Goal: Task Accomplishment & Management: Manage account settings

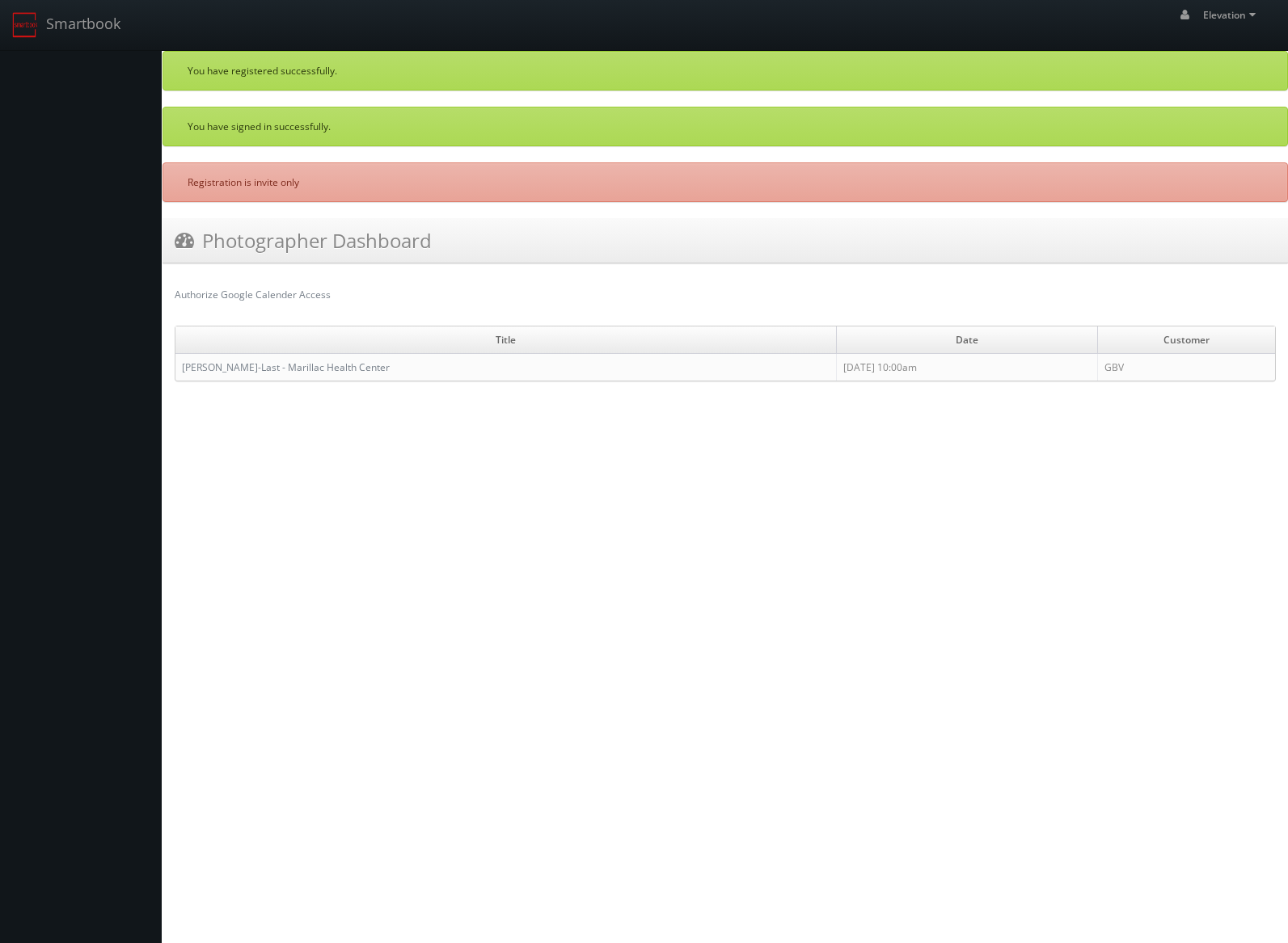
click at [1019, 580] on html "Smartbook Toggle Side Navigation Toggle Top Navigation Elevation Elevation Prof…" at bounding box center [644, 472] width 1288 height 943
click at [205, 365] on link "Eva-Last - Marillac Health Center" at bounding box center [286, 367] width 208 height 13
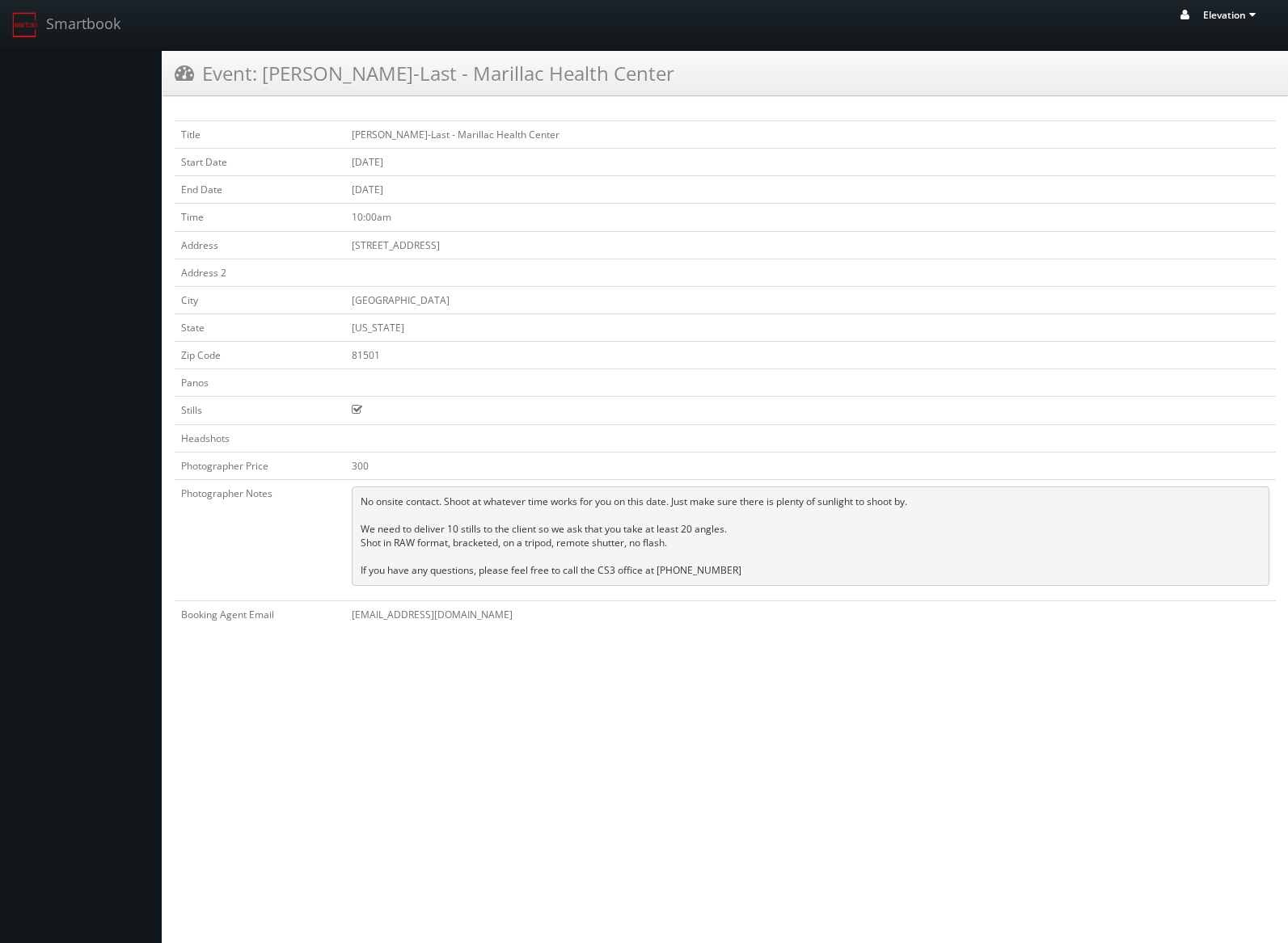
click at [1232, 13] on span "Elevation" at bounding box center [1232, 14] width 57 height 13
click at [1200, 106] on span "Profile" at bounding box center [1195, 106] width 37 height 15
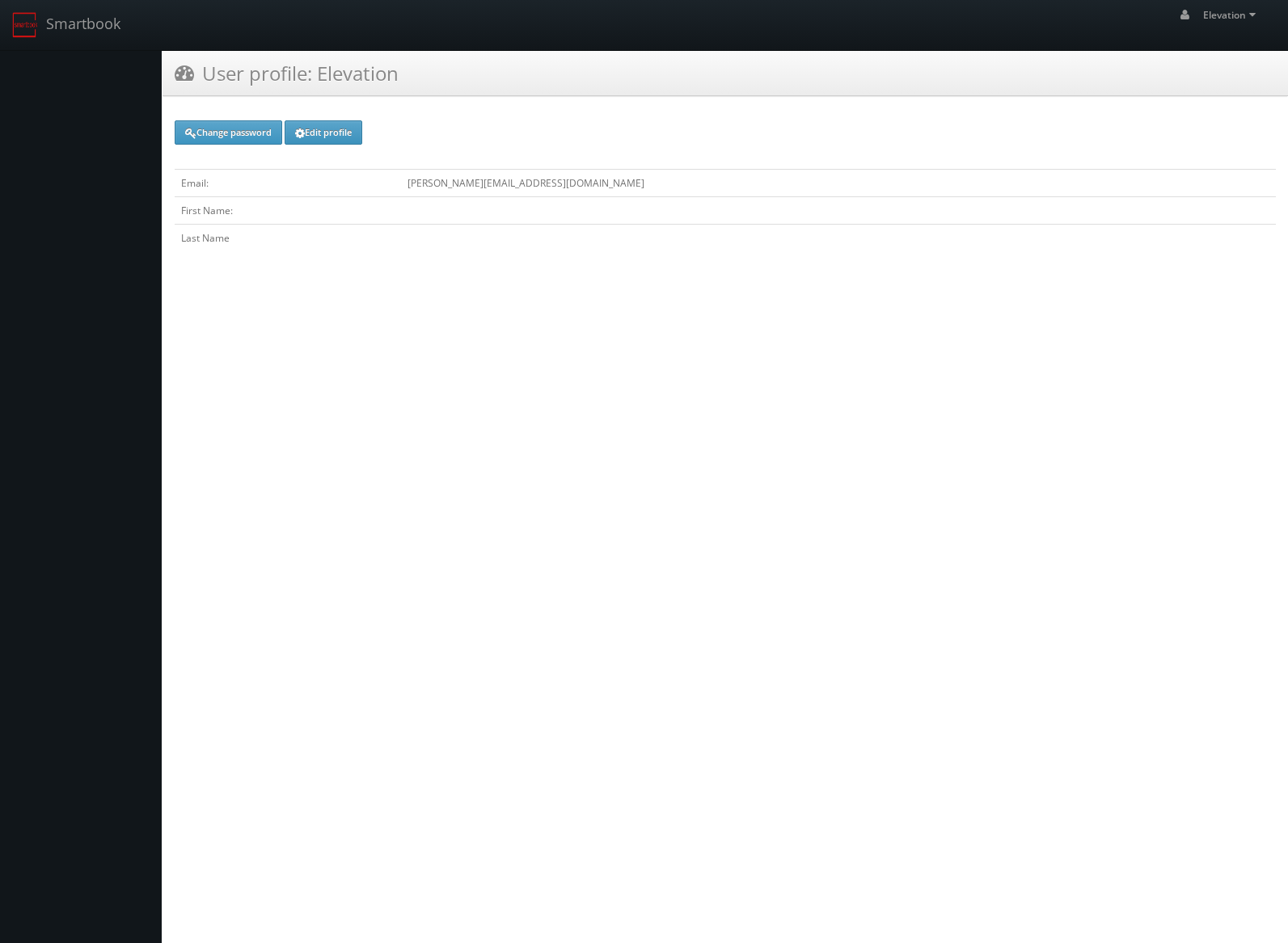
click at [332, 132] on link "Edit profile" at bounding box center [323, 132] width 78 height 24
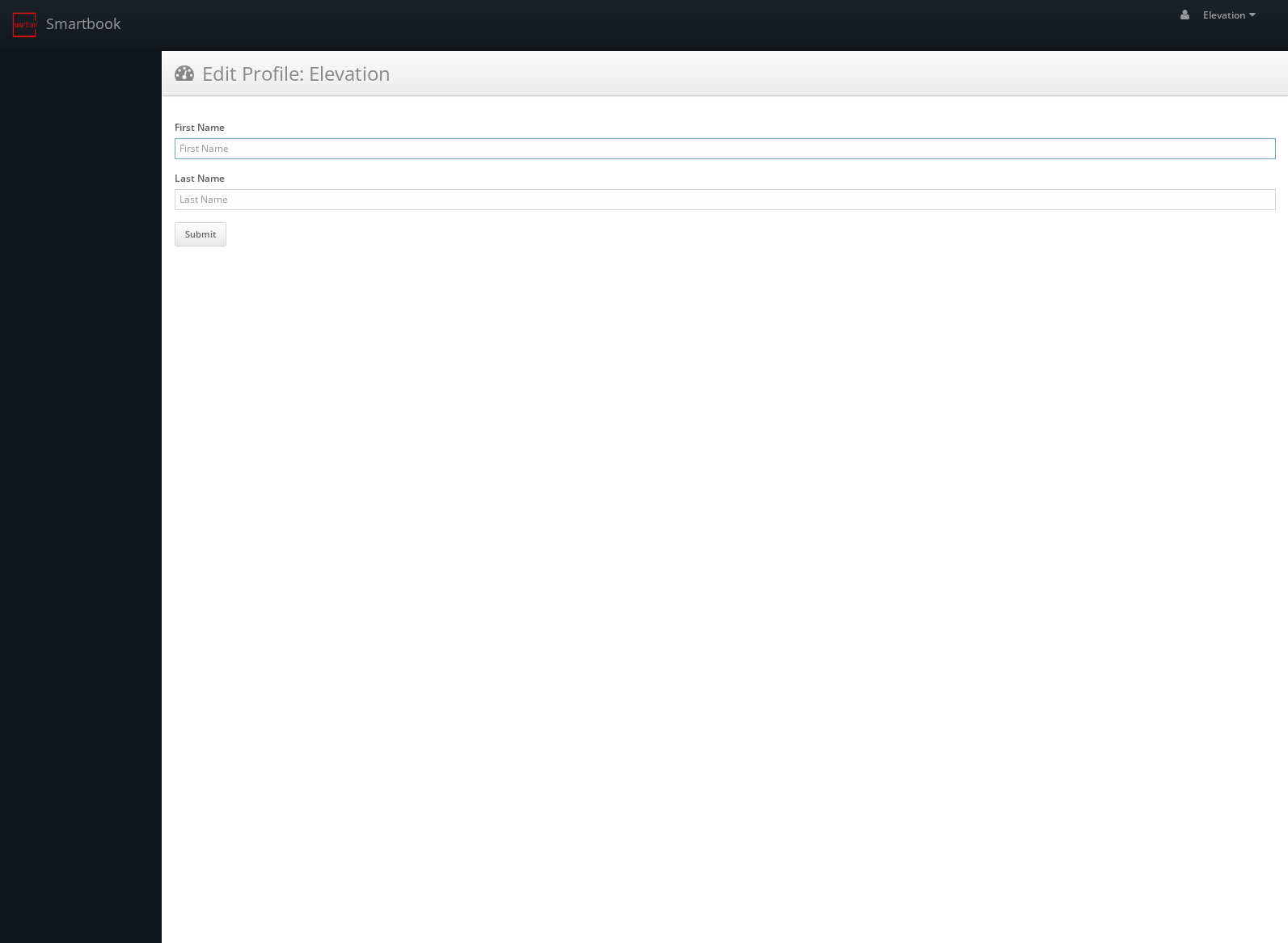
click at [245, 147] on input "First Name" at bounding box center [725, 149] width 1101 height 21
type input "[PERSON_NAME]"
click at [436, 413] on html "Smartbook Toggle Side Navigation Toggle Top Navigation Elevation Elevation Prof…" at bounding box center [644, 472] width 1288 height 943
click at [206, 228] on button "Submit" at bounding box center [201, 234] width 52 height 24
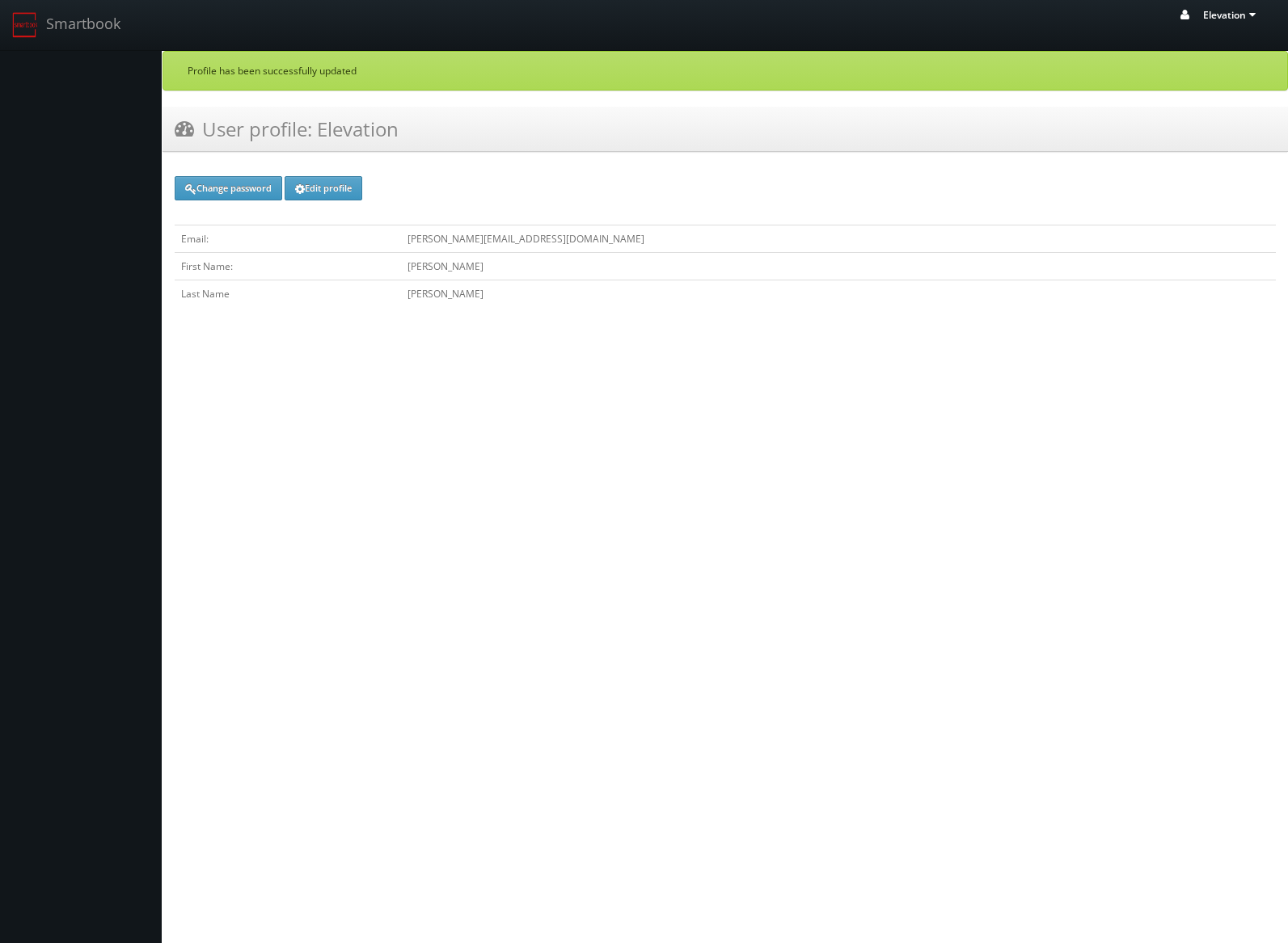
click at [1215, 12] on span "Elevation" at bounding box center [1232, 14] width 57 height 13
click at [62, 22] on link "Smartbook" at bounding box center [66, 25] width 132 height 50
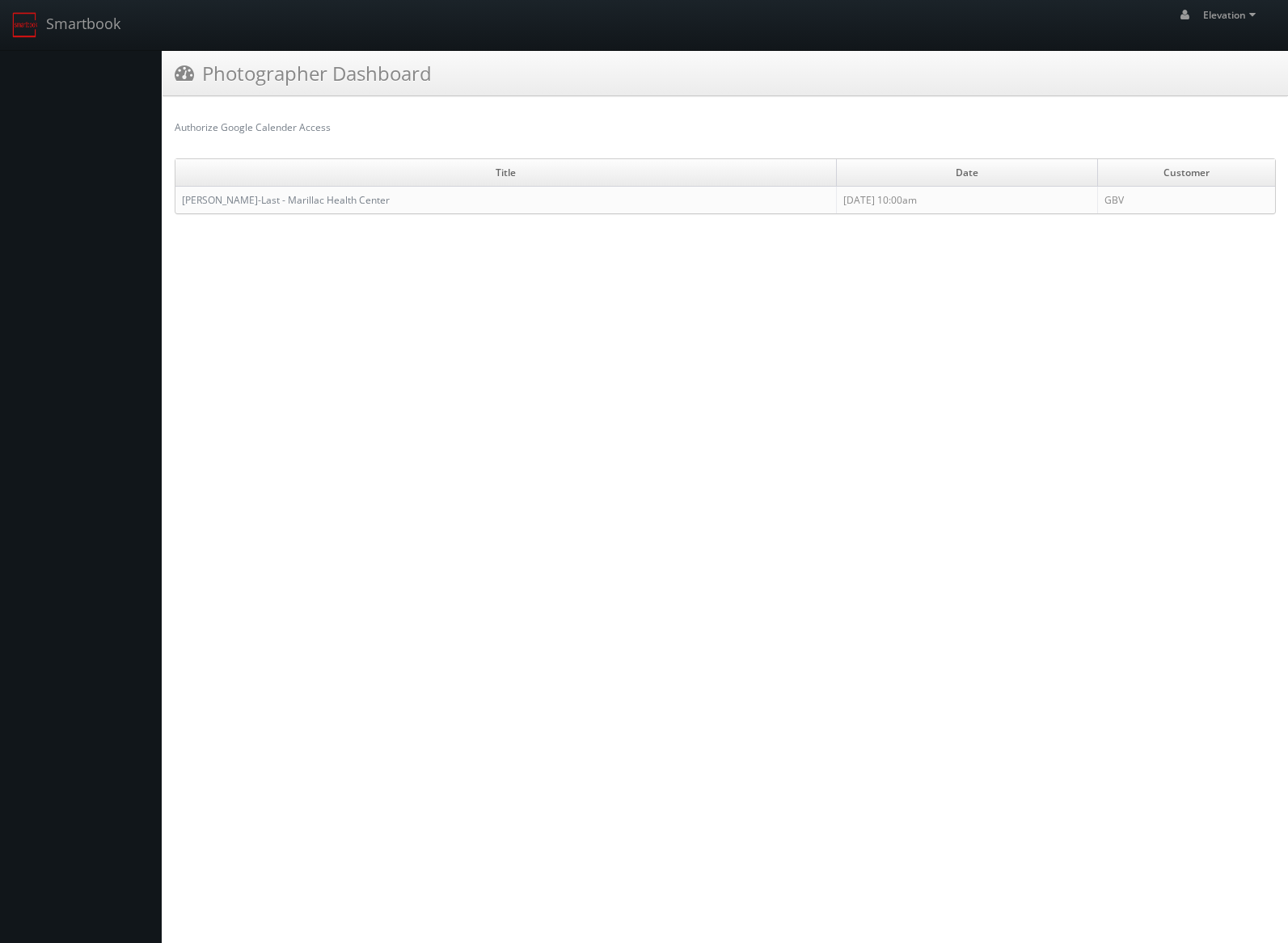
click at [1207, 95] on div "Photographer Dashboard" at bounding box center [725, 73] width 1125 height 46
